Goal: Transaction & Acquisition: Download file/media

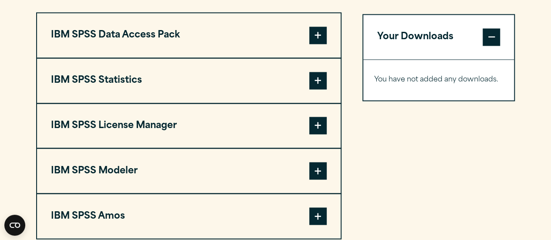
scroll to position [656, 0]
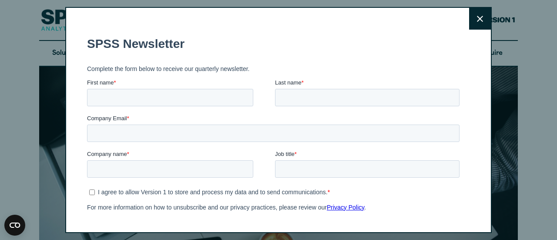
click at [477, 21] on icon at bounding box center [480, 19] width 6 height 7
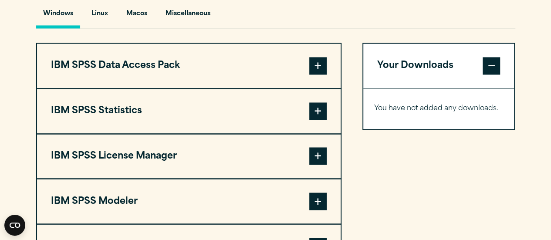
scroll to position [663, 0]
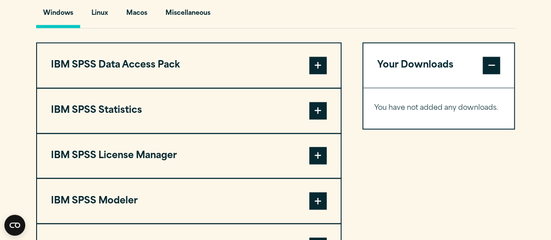
click at [163, 109] on button "IBM SPSS Statistics" at bounding box center [188, 110] width 303 height 44
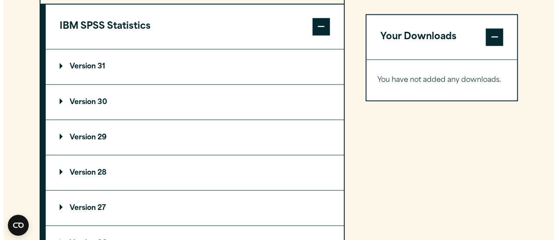
scroll to position [747, 0]
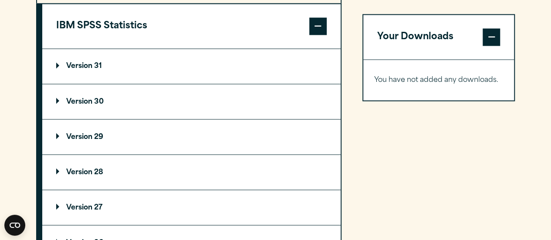
click at [107, 61] on summary "Version 31" at bounding box center [191, 66] width 298 height 35
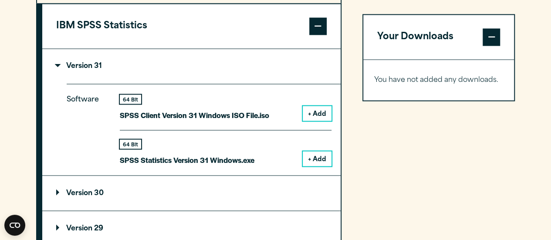
click at [326, 157] on button "+ Add" at bounding box center [317, 158] width 29 height 15
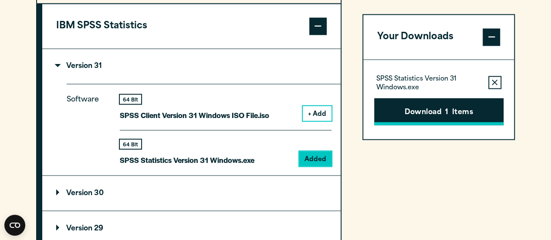
click at [444, 118] on button "Download 1 Items" at bounding box center [438, 111] width 129 height 27
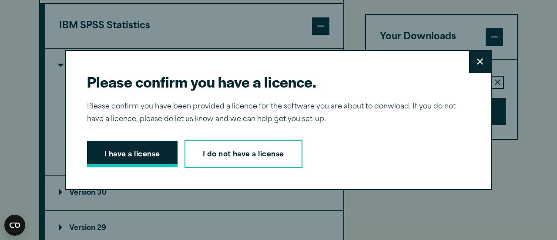
click at [131, 163] on button "I have a license" at bounding box center [132, 154] width 91 height 27
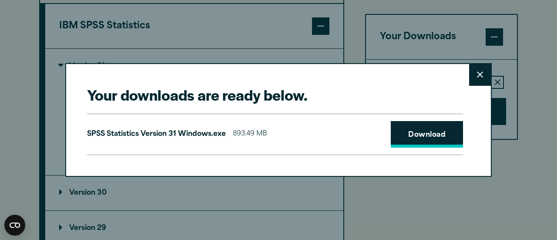
click at [429, 141] on link "Download" at bounding box center [427, 134] width 72 height 27
